Goal: Information Seeking & Learning: Learn about a topic

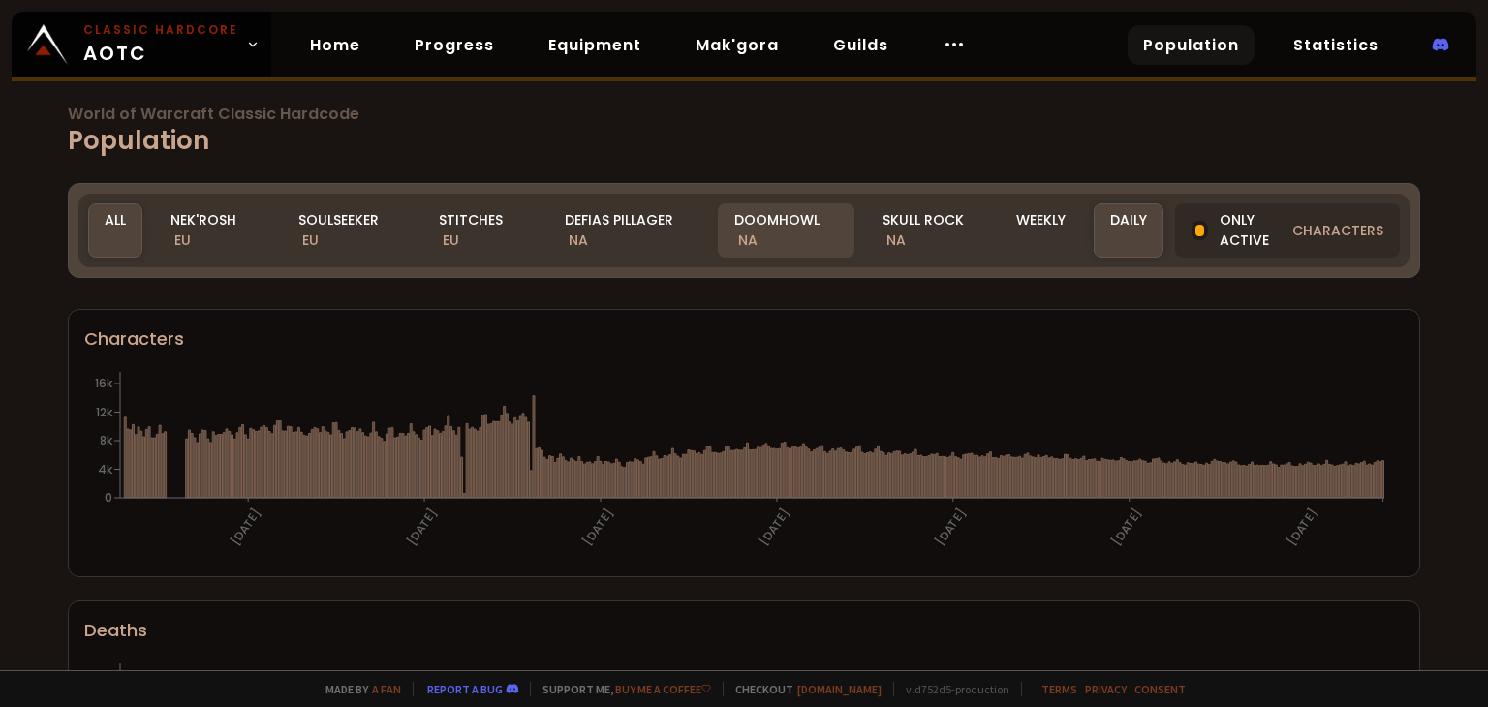
click at [786, 242] on div "Doomhowl NA" at bounding box center [786, 230] width 137 height 54
click at [784, 241] on div "Doomhowl NA" at bounding box center [786, 230] width 137 height 54
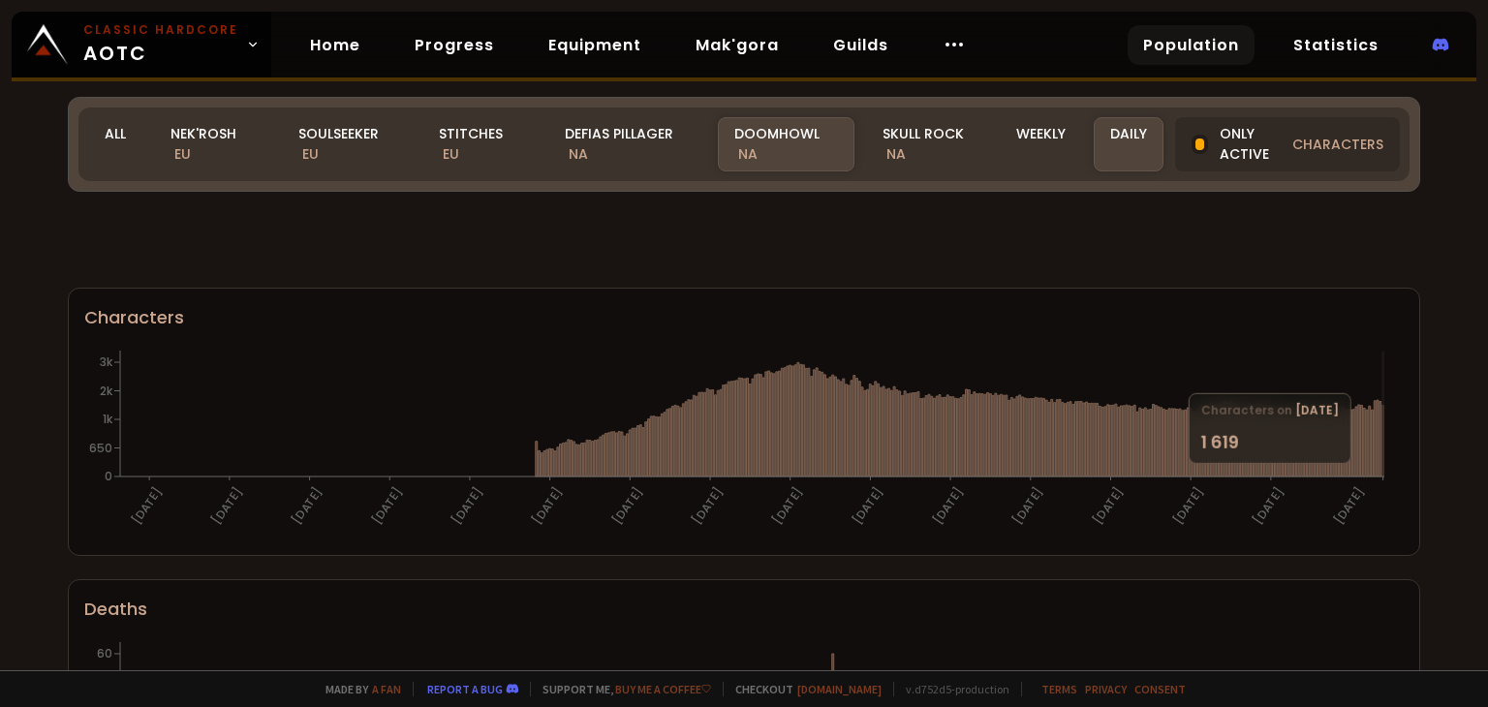
scroll to position [97, 0]
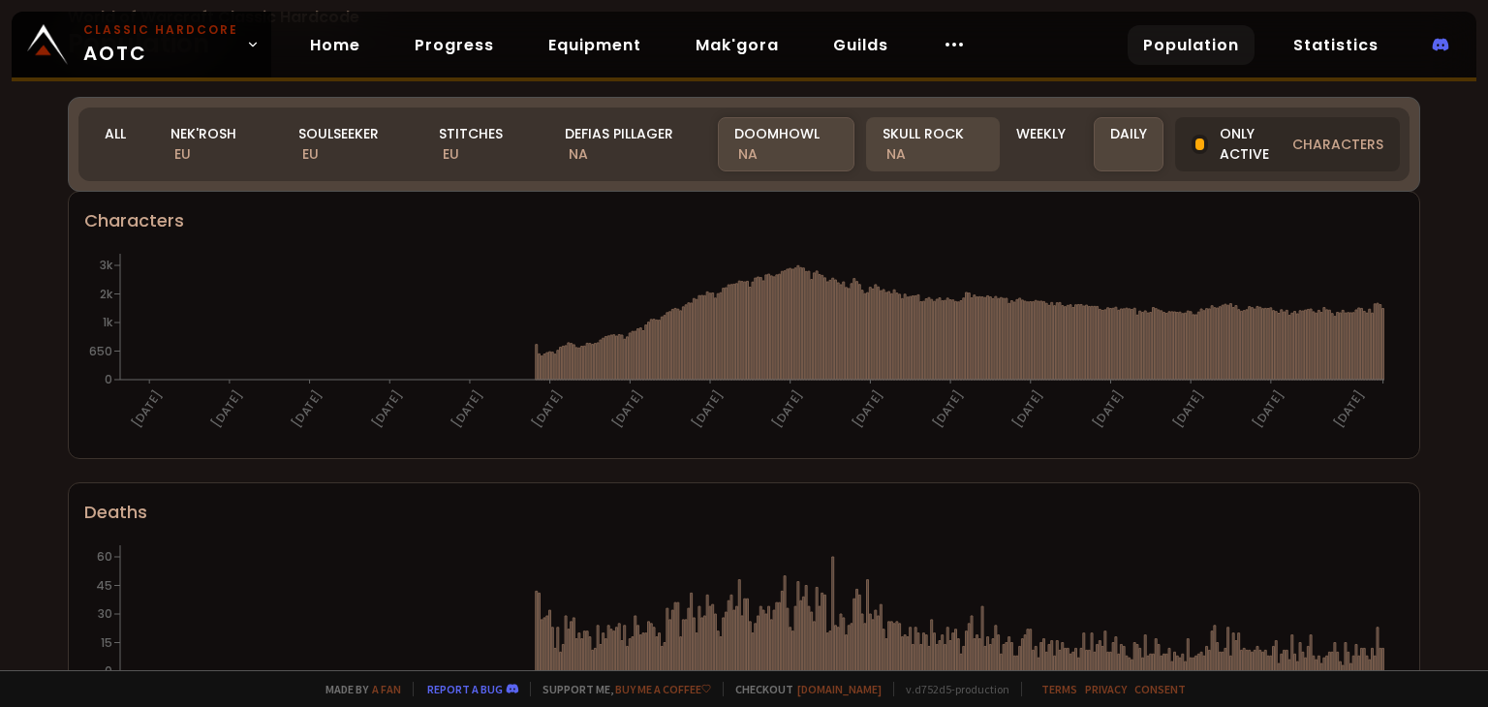
click at [934, 144] on div "Skull Rock NA" at bounding box center [932, 144] width 133 height 54
